Goal: Task Accomplishment & Management: Manage account settings

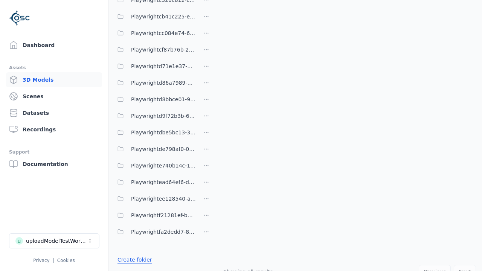
click at [133, 260] on link "Create folder" at bounding box center [135, 260] width 35 height 8
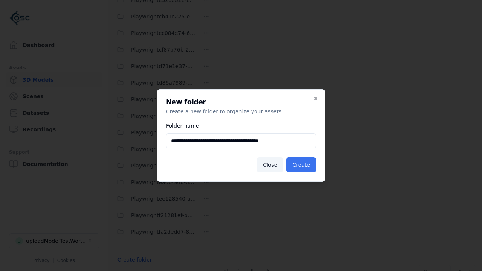
type input "**********"
click at [302, 165] on button "Create" at bounding box center [301, 164] width 30 height 15
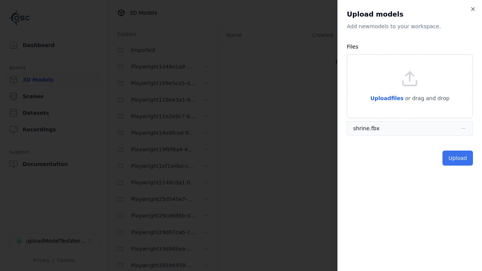
click at [458, 158] on button "Upload" at bounding box center [458, 158] width 31 height 15
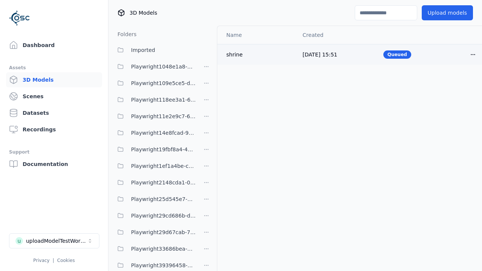
click at [473, 54] on html "Support Dashboard Assets 3D Models Scenes Datasets Recordings Support Documenta…" at bounding box center [241, 135] width 482 height 271
click at [457, 83] on div "Delete" at bounding box center [456, 84] width 44 height 12
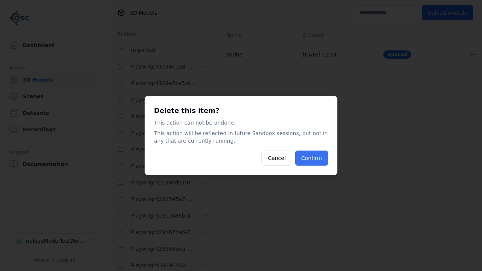
click at [313, 158] on button "Confirm" at bounding box center [311, 158] width 33 height 15
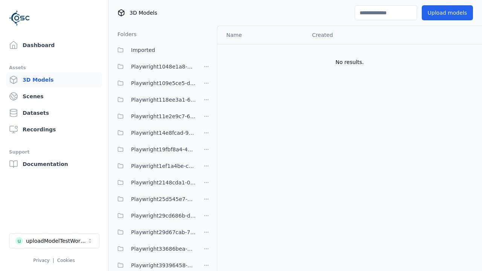
click at [206, 136] on html "Support Dashboard Assets 3D Models Scenes Datasets Recordings Support Documenta…" at bounding box center [241, 135] width 482 height 271
